Goal: Check status: Check status

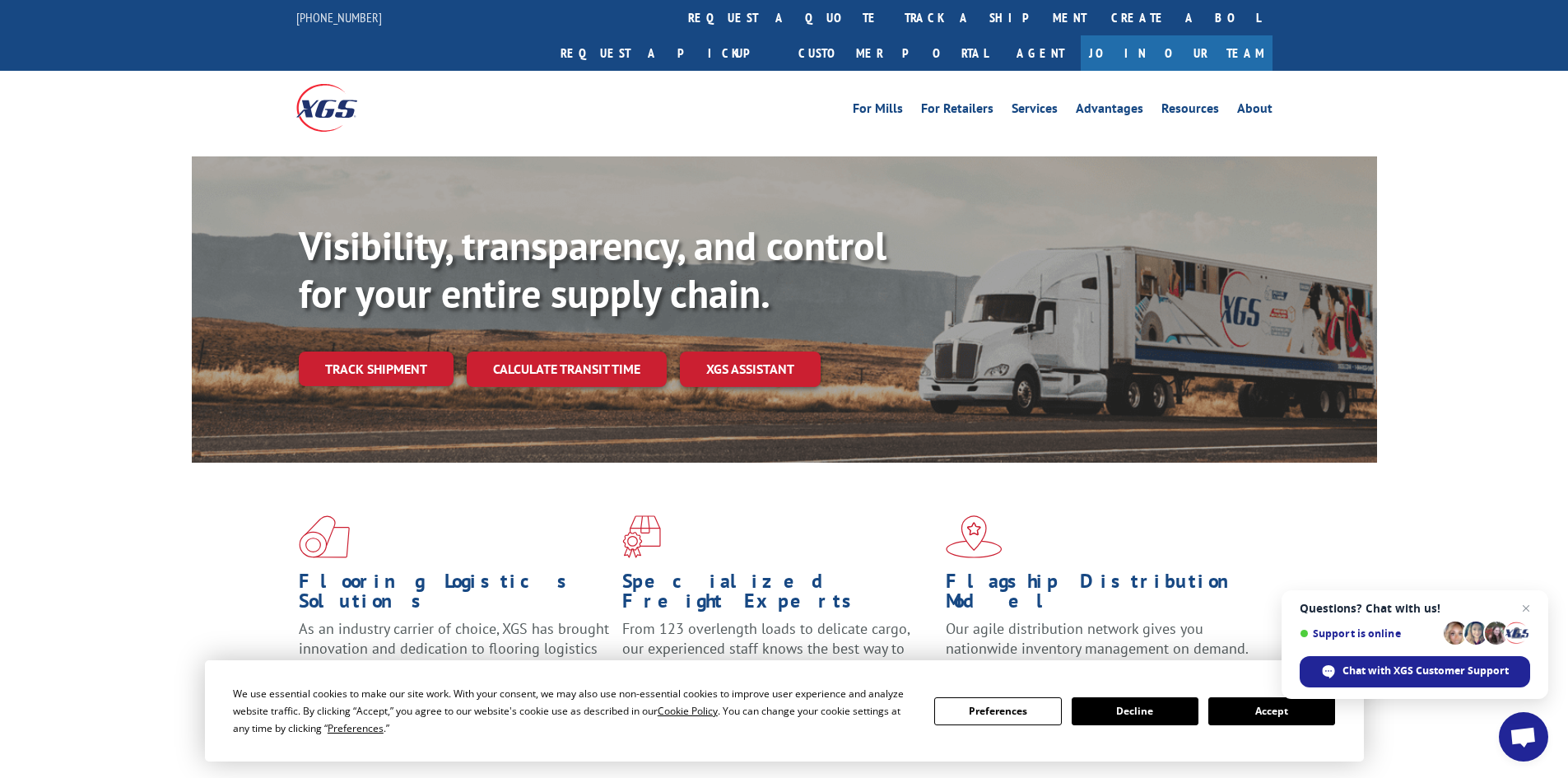
click at [297, 329] on div "Visibility, transparency, and control for your entire supply chain. Track shipm…" at bounding box center [784, 325] width 1185 height 338
click at [334, 352] on link "Track shipment" at bounding box center [376, 369] width 155 height 34
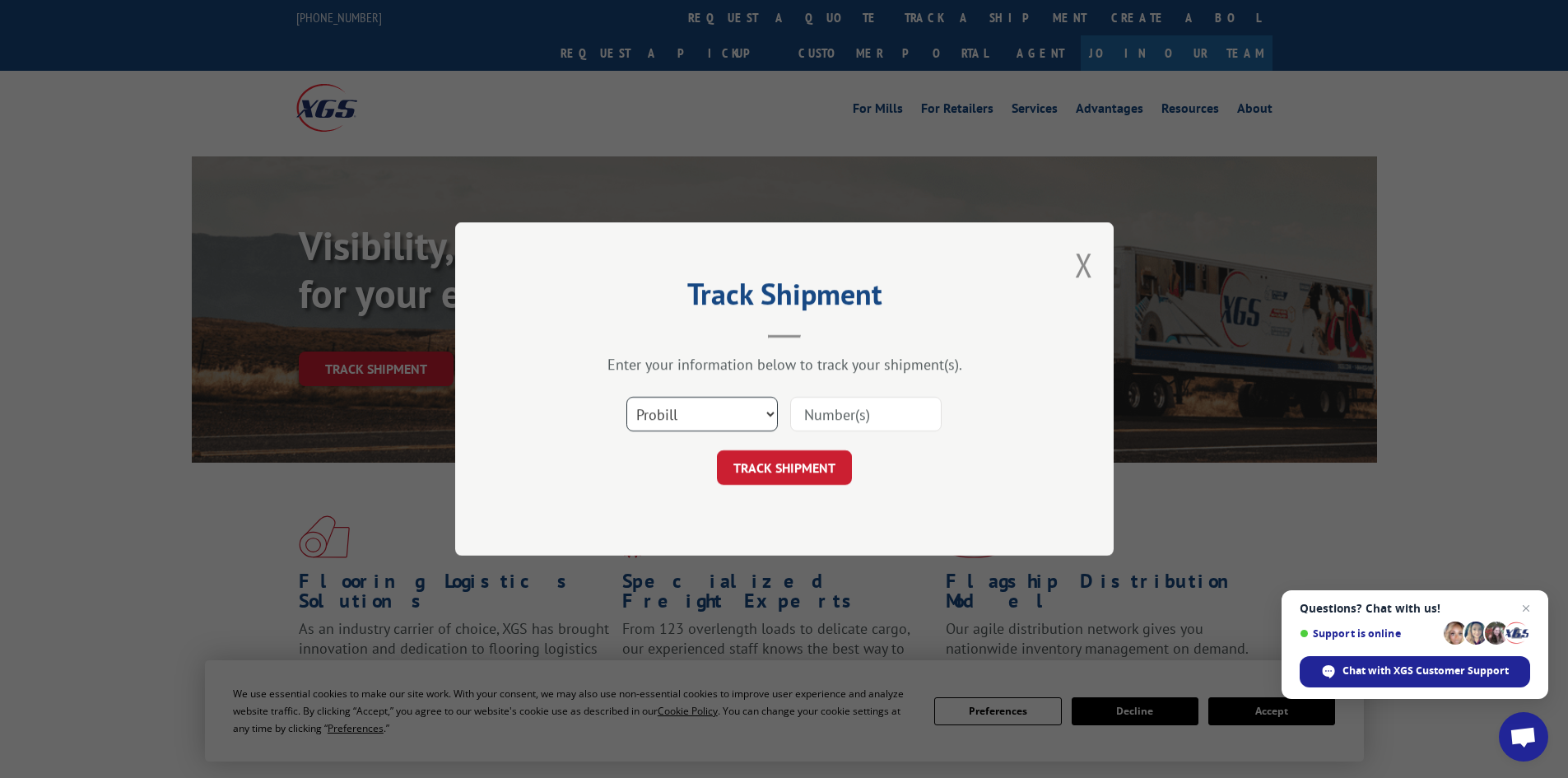
click at [767, 411] on select "Select category... Probill BOL PO" at bounding box center [702, 413] width 152 height 34
select select "po"
click at [627, 396] on select "Select category... Probill BOL PO" at bounding box center [702, 413] width 152 height 34
click at [836, 418] on input at bounding box center [866, 413] width 152 height 34
paste input "55573921"
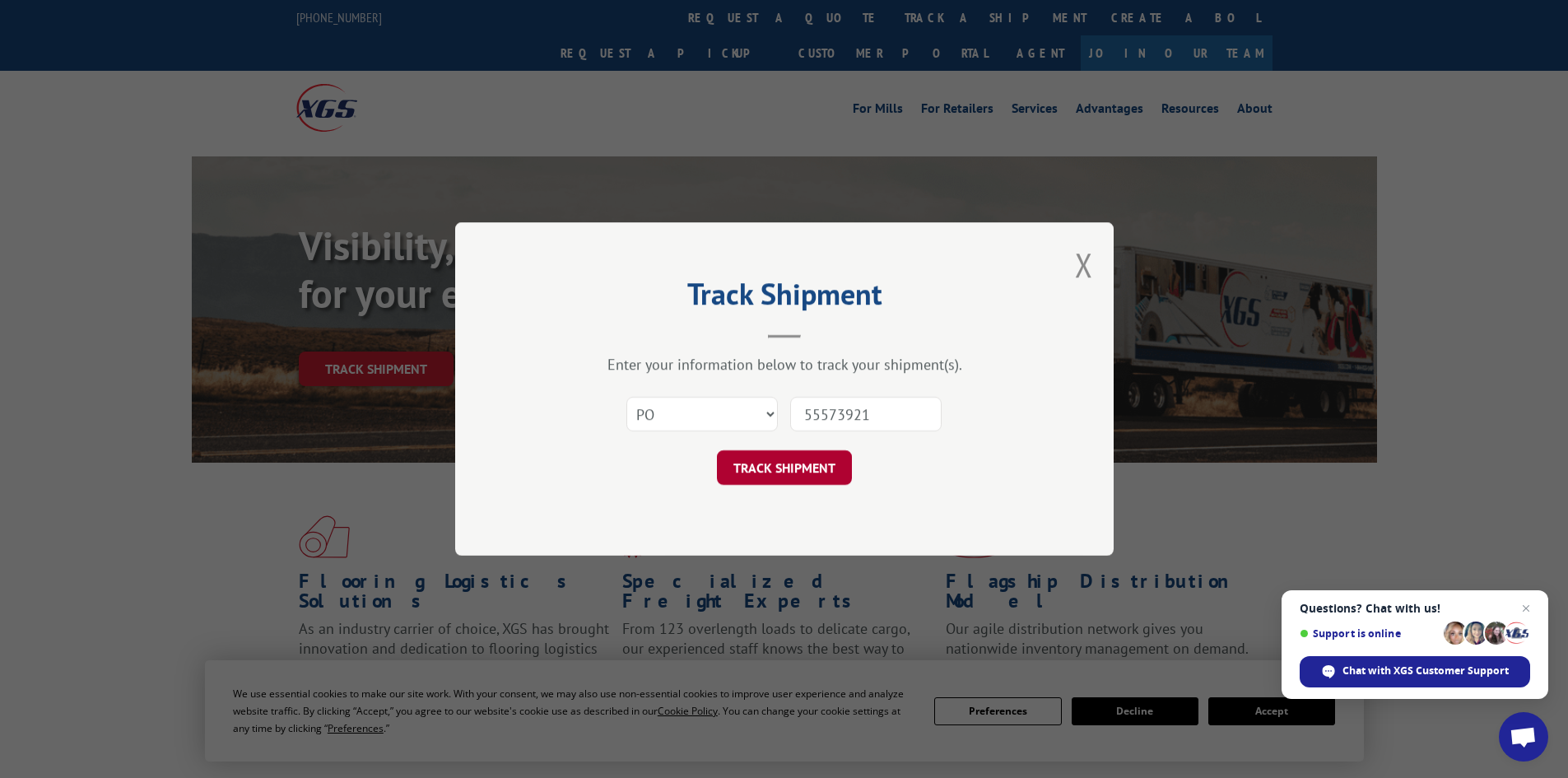
type input "55573921"
click at [786, 476] on button "TRACK SHIPMENT" at bounding box center [784, 467] width 135 height 34
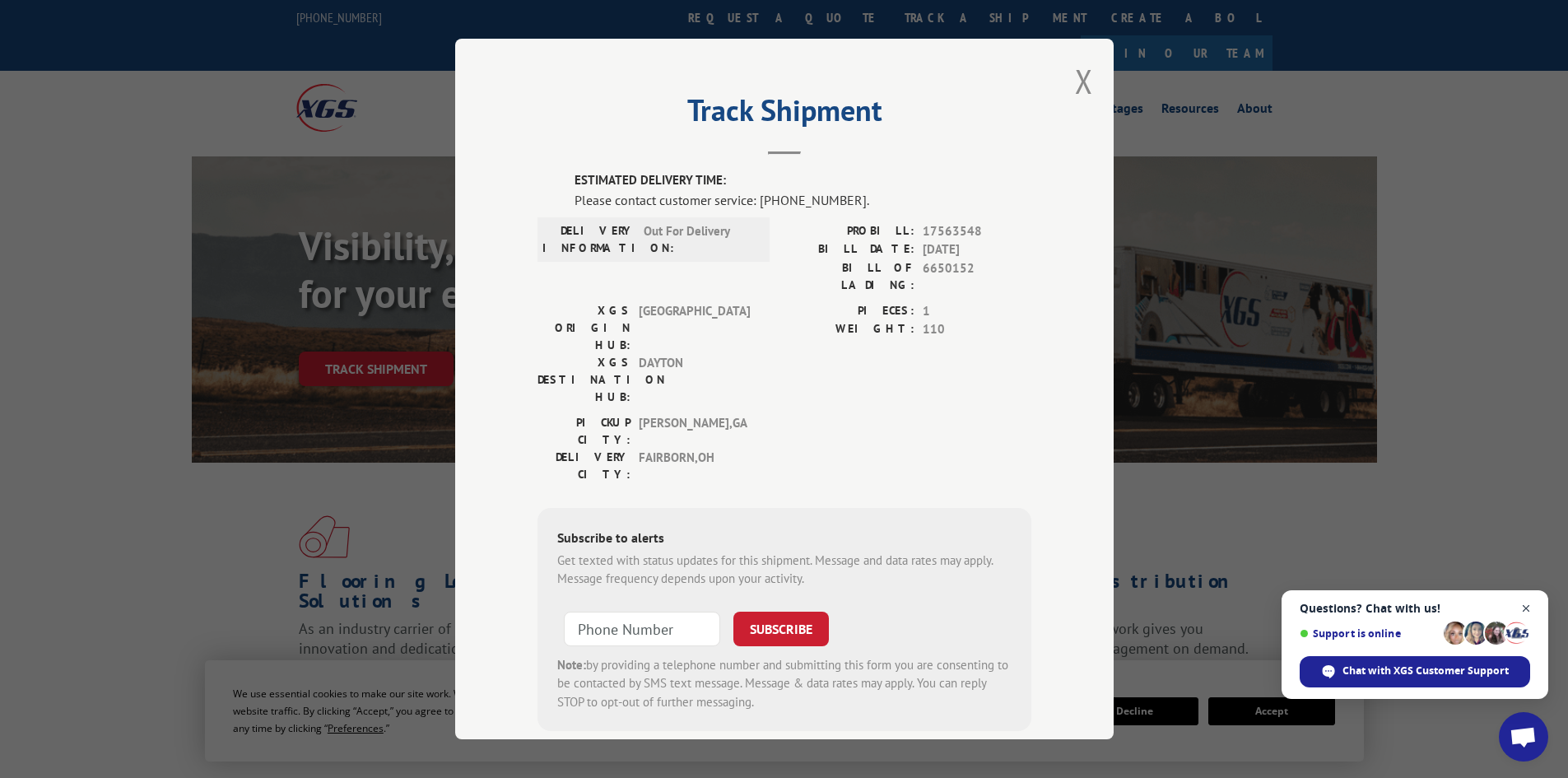
click at [1532, 608] on span "Open chat" at bounding box center [1527, 609] width 20 height 20
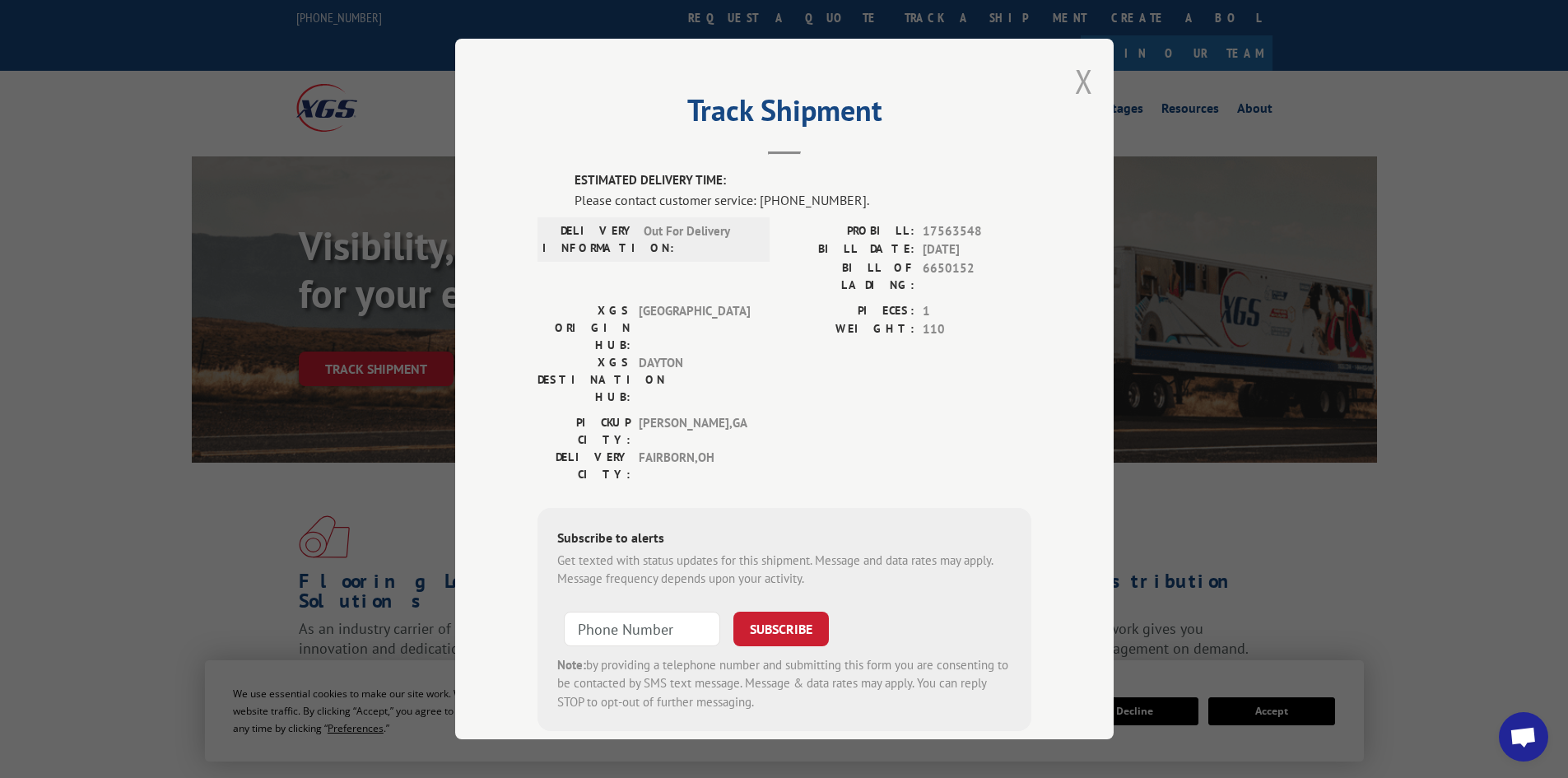
click at [1075, 77] on button "Close modal" at bounding box center [1084, 81] width 18 height 44
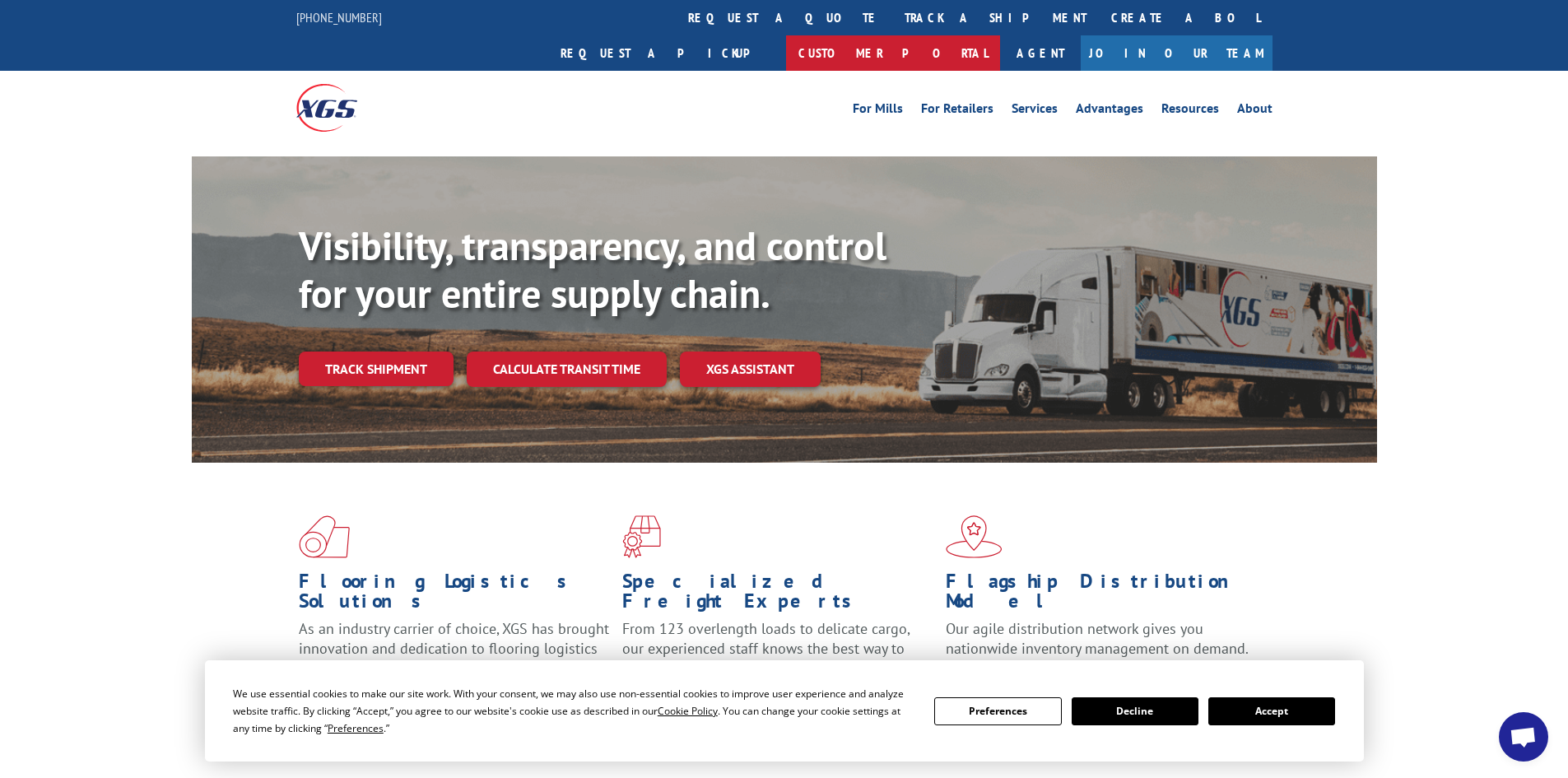
click at [1000, 35] on link "Customer Portal" at bounding box center [893, 53] width 214 height 35
